Goal: Task Accomplishment & Management: Manage account settings

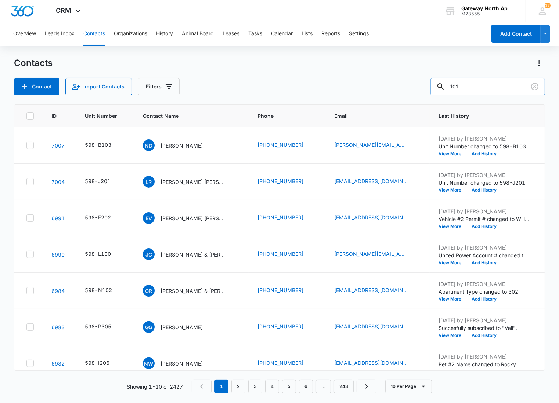
type input "i101"
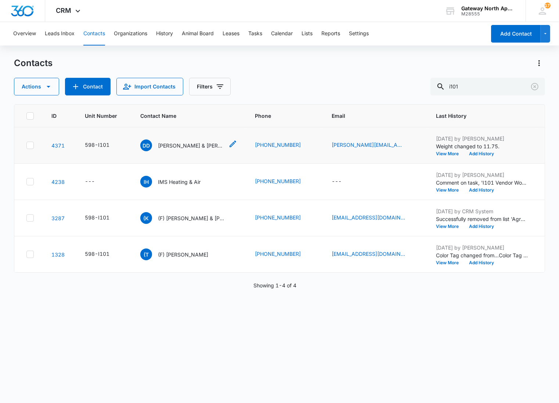
click at [198, 142] on p "[PERSON_NAME] & [PERSON_NAME]" at bounding box center [191, 146] width 66 height 8
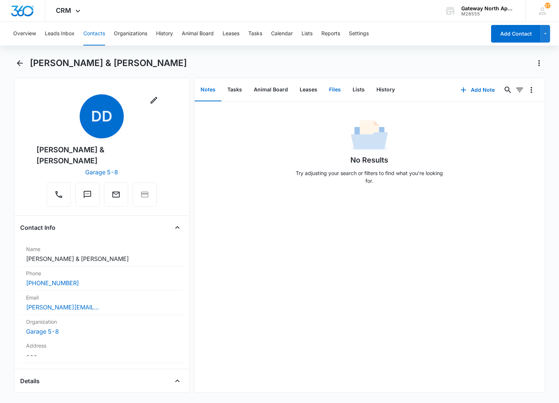
click at [325, 91] on button "Files" at bounding box center [335, 90] width 24 height 23
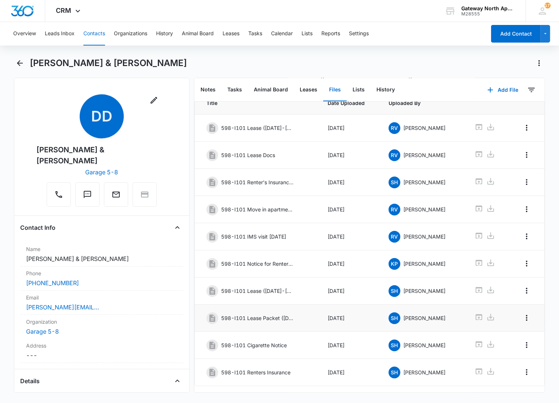
scroll to position [62, 0]
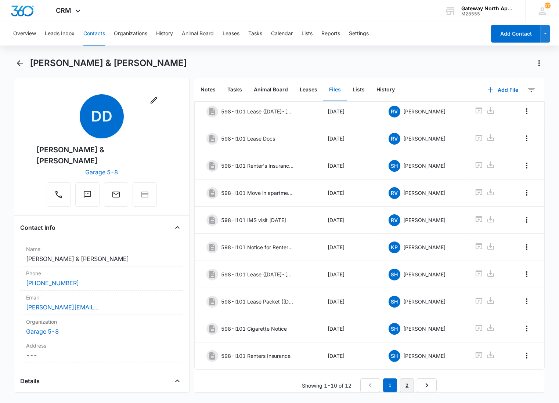
click at [404, 382] on link "2" at bounding box center [407, 386] width 14 height 14
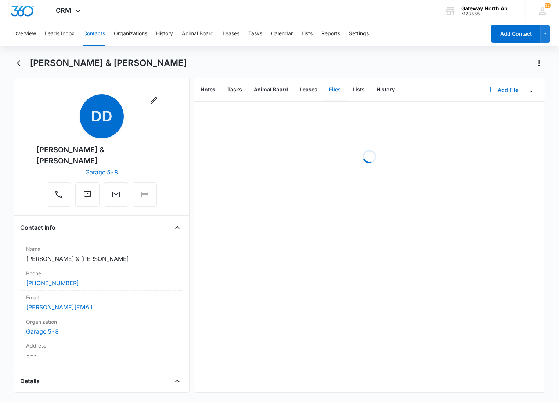
scroll to position [0, 0]
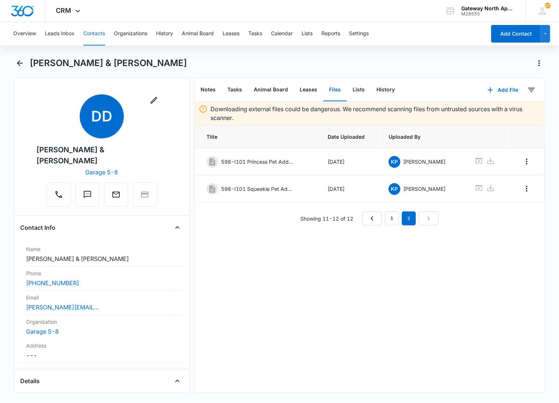
click at [300, 249] on div "Downloading external files could be dangerous. We recommend scanning files from…" at bounding box center [369, 247] width 350 height 291
click at [496, 87] on button "Add File" at bounding box center [503, 90] width 46 height 18
click at [478, 111] on div "Upload Files" at bounding box center [492, 113] width 29 height 5
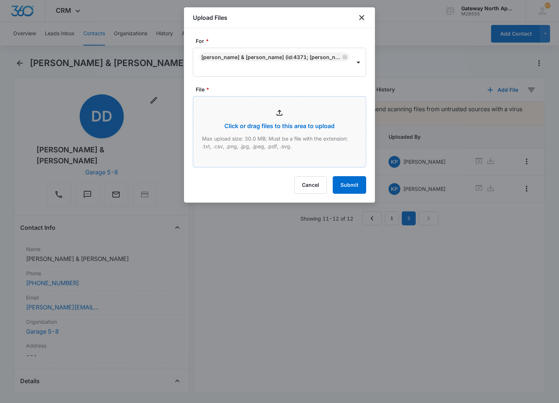
type input "C:\fakepath\I101_10142025152251.pdf"
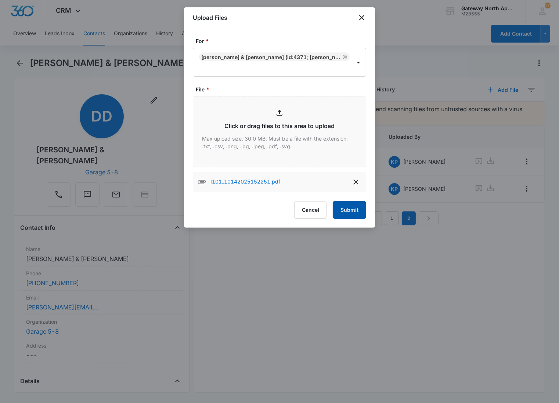
click at [339, 214] on button "Submit" at bounding box center [349, 210] width 33 height 18
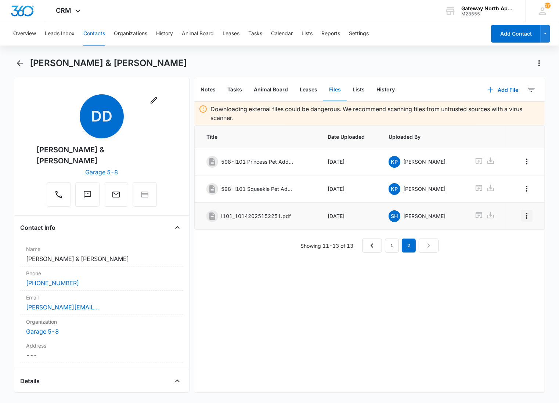
click at [521, 214] on button "Overflow Menu" at bounding box center [527, 216] width 12 height 12
click at [505, 238] on div "Edit" at bounding box center [500, 237] width 15 height 5
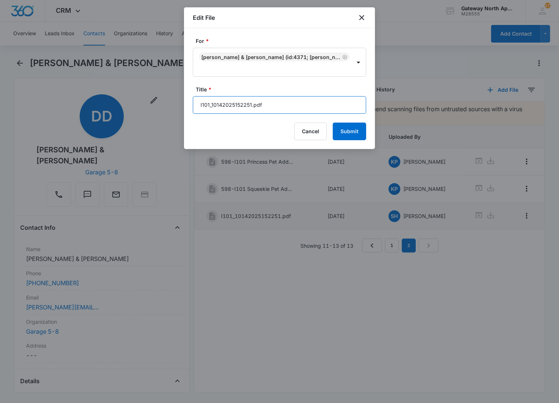
drag, startPoint x: 295, startPoint y: 108, endPoint x: 107, endPoint y: 107, distance: 188.0
click at [107, 107] on body "CRM Apps Reputation Websites Forms CRM Email Social Content Ads Intelligence Fi…" at bounding box center [279, 201] width 559 height 403
type input "598-I101 Renewal [DATE]-[DATE]"
click at [333, 123] on button "Submit" at bounding box center [349, 132] width 33 height 18
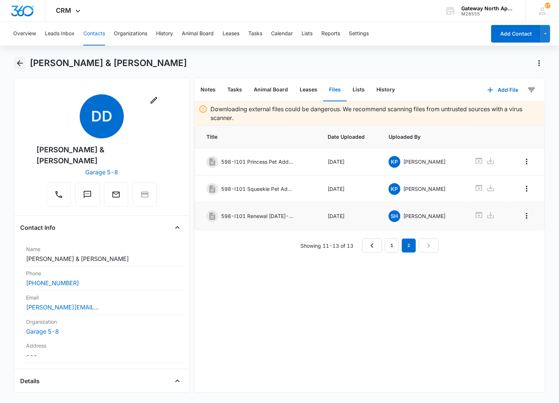
click at [17, 63] on icon "Back" at bounding box center [19, 63] width 9 height 9
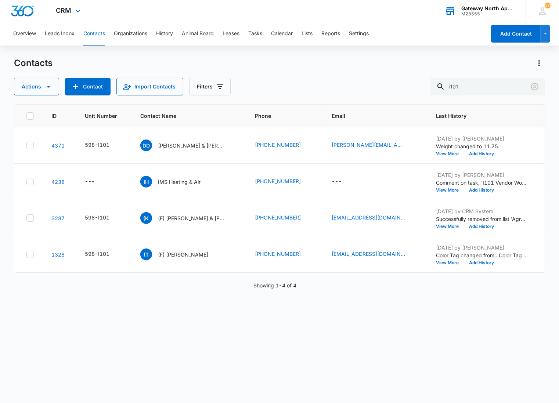
drag, startPoint x: 533, startPoint y: 86, endPoint x: 518, endPoint y: 1, distance: 86.0
click at [533, 86] on icon "Clear" at bounding box center [534, 86] width 9 height 9
